Goal: Check status

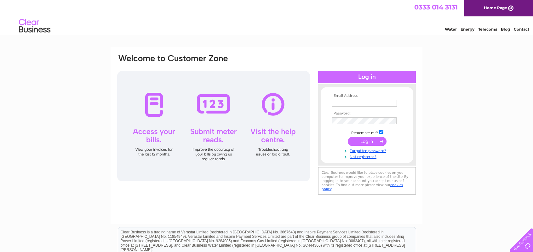
type input "rawcliffesofchorley@gmail.com"
click at [377, 141] on input "submit" at bounding box center [367, 141] width 39 height 9
click at [367, 141] on input "submit" at bounding box center [367, 141] width 39 height 9
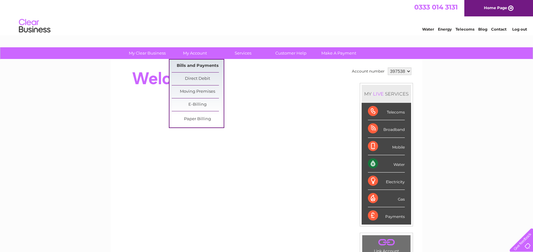
click at [207, 65] on link "Bills and Payments" at bounding box center [198, 65] width 52 height 13
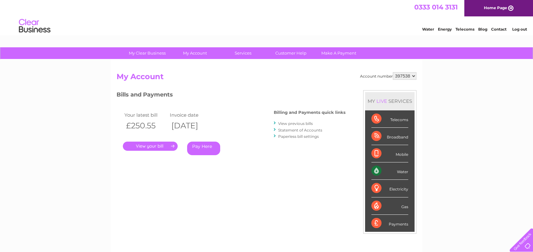
click at [157, 145] on link "." at bounding box center [150, 145] width 55 height 9
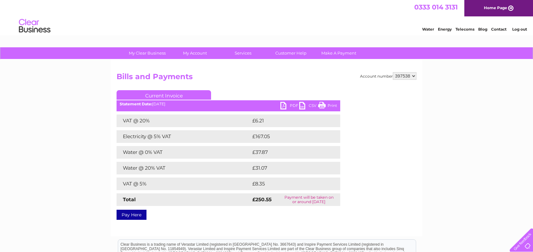
click at [289, 106] on link "PDF" at bounding box center [289, 106] width 19 height 9
